Goal: Navigation & Orientation: Understand site structure

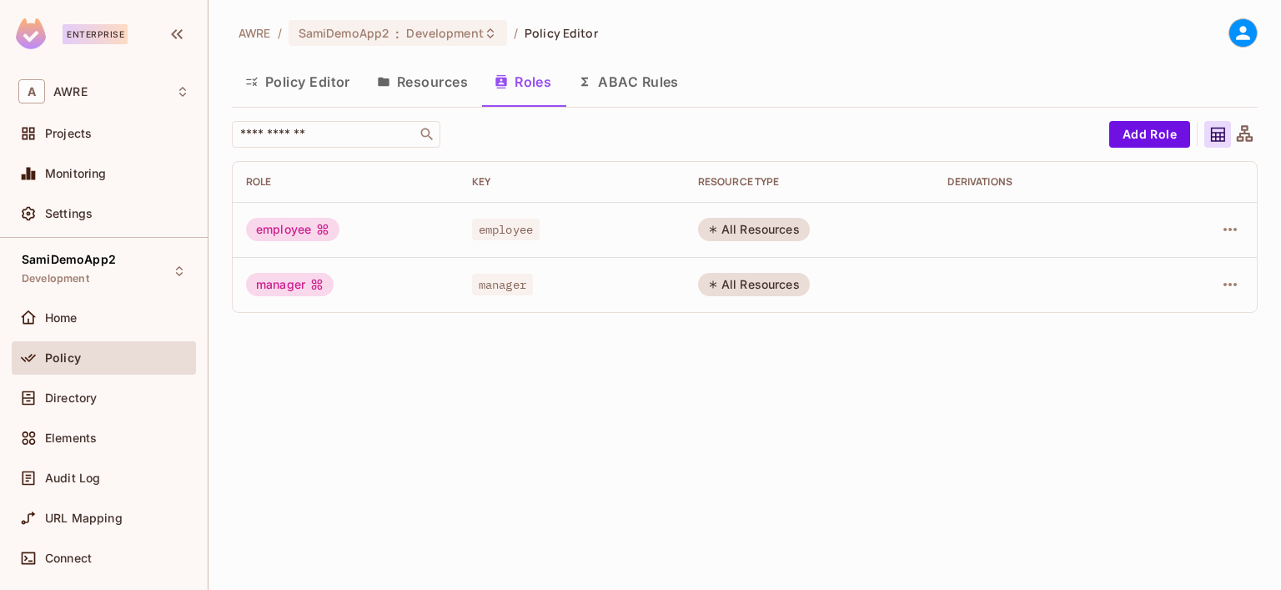
click at [67, 360] on span "Policy" at bounding box center [63, 357] width 36 height 13
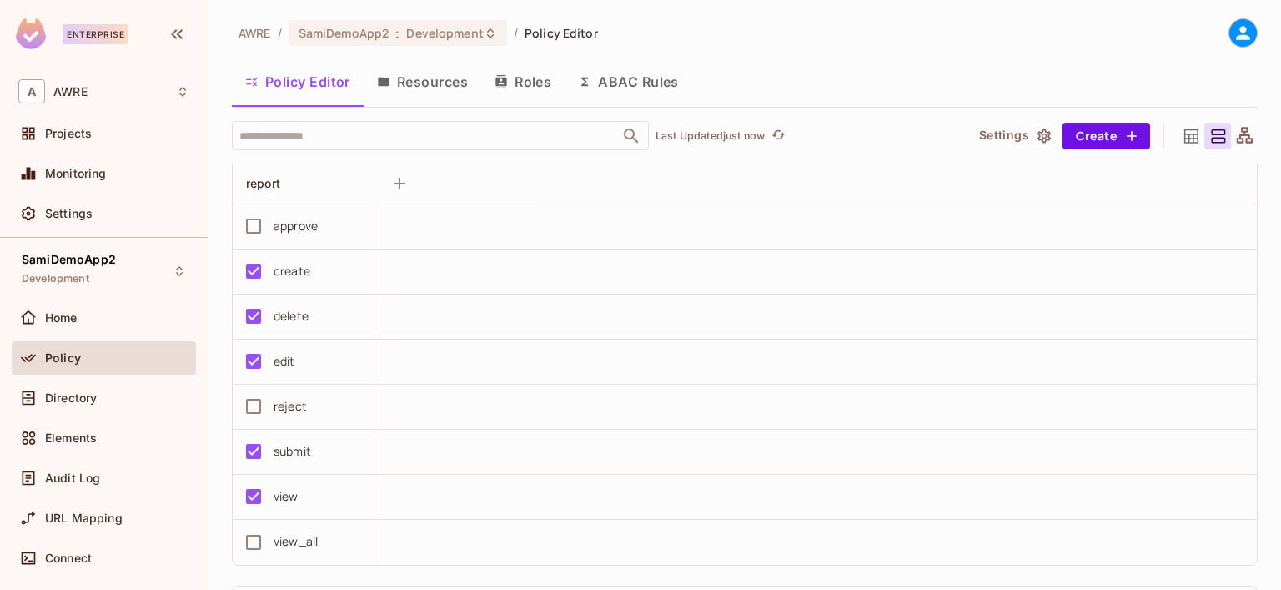
scroll to position [167, 0]
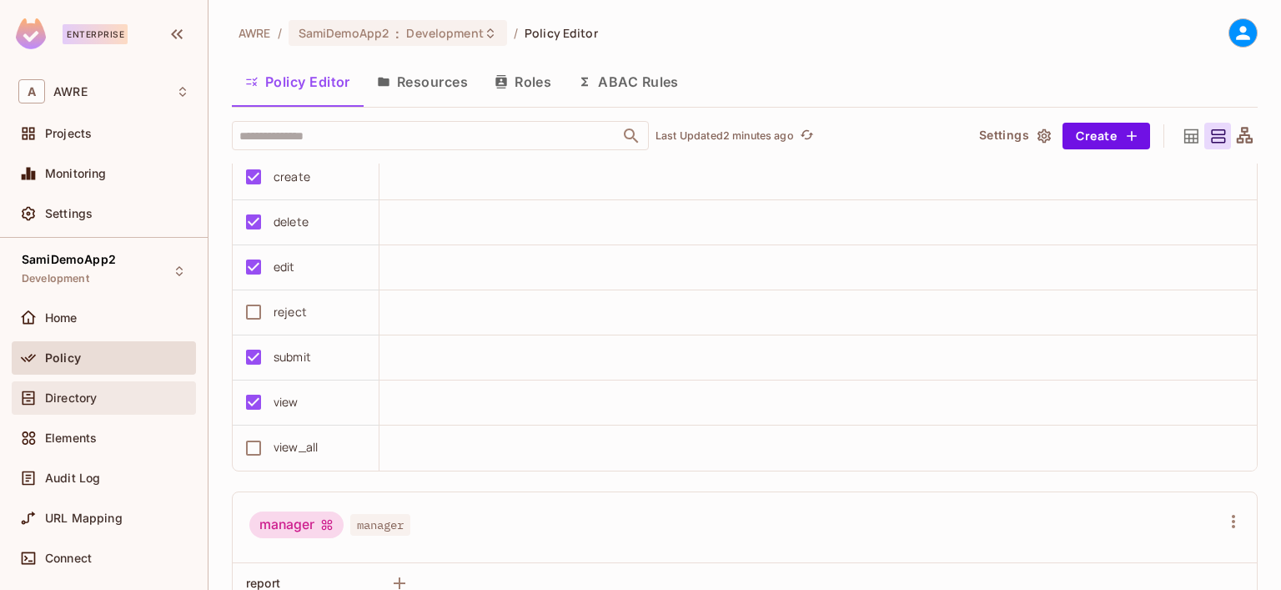
click at [90, 400] on span "Directory" at bounding box center [71, 397] width 52 height 13
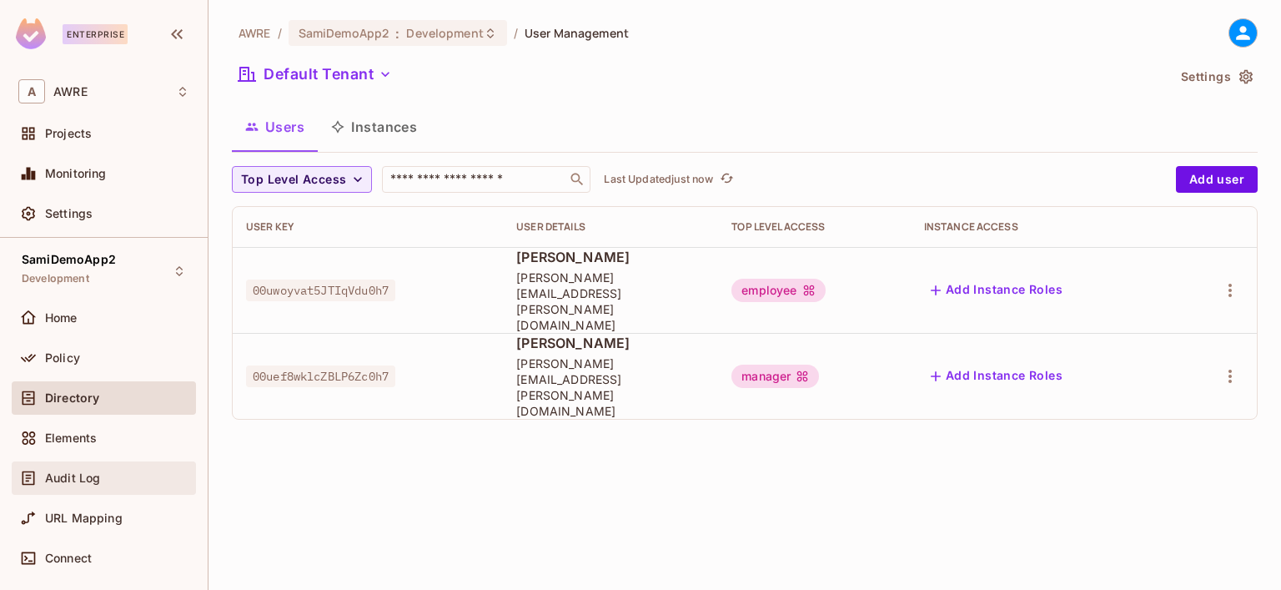
click at [110, 471] on div "Audit Log" at bounding box center [117, 477] width 144 height 13
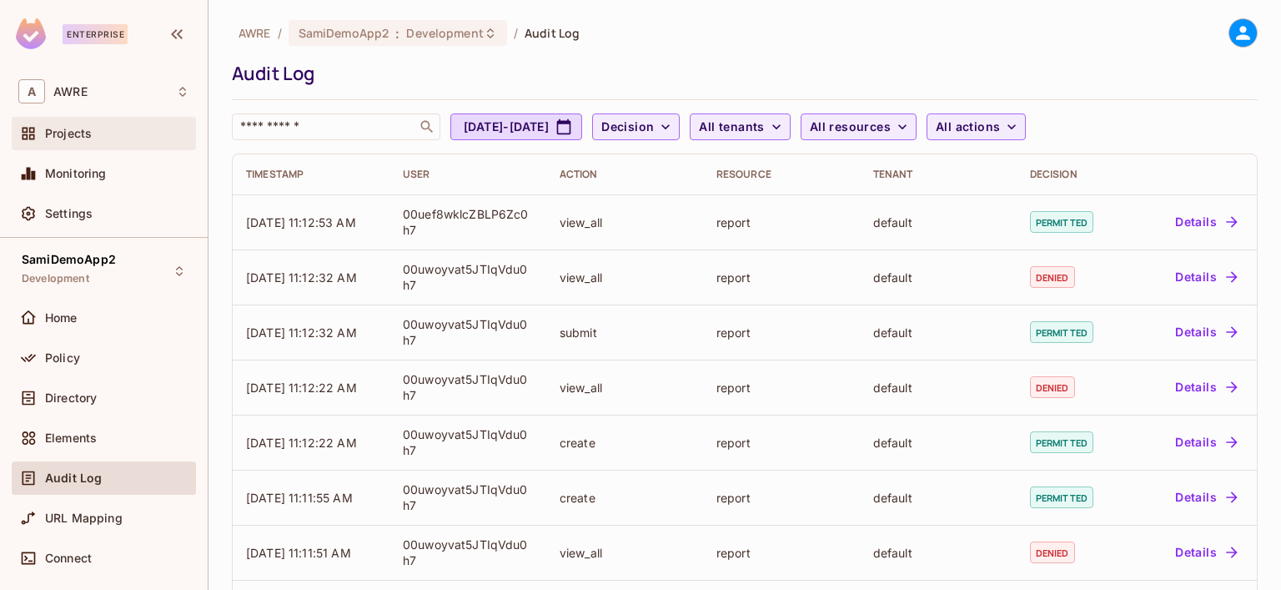
click at [74, 129] on span "Projects" at bounding box center [68, 133] width 47 height 13
